Goal: Information Seeking & Learning: Check status

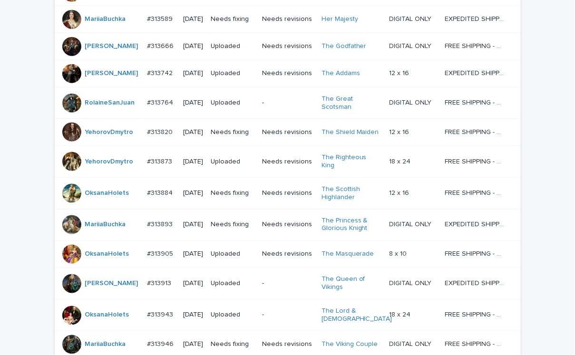
scroll to position [252, 0]
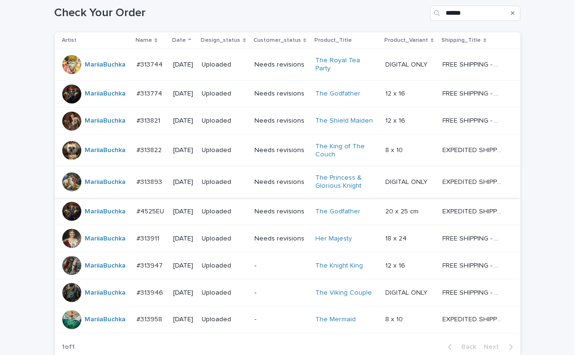
scroll to position [245, 0]
